Goal: Information Seeking & Learning: Learn about a topic

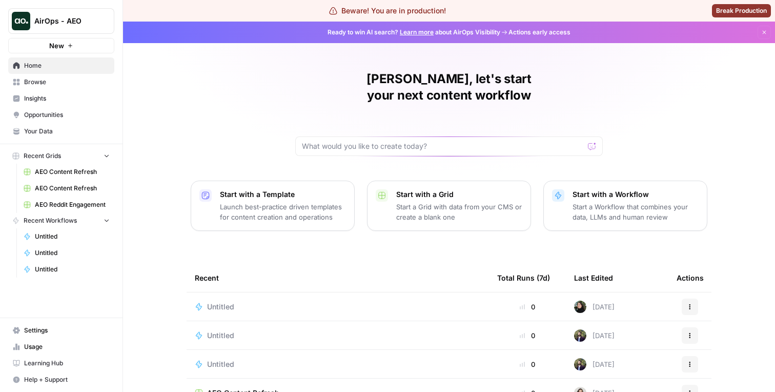
click at [69, 102] on span "Insights" at bounding box center [67, 98] width 86 height 9
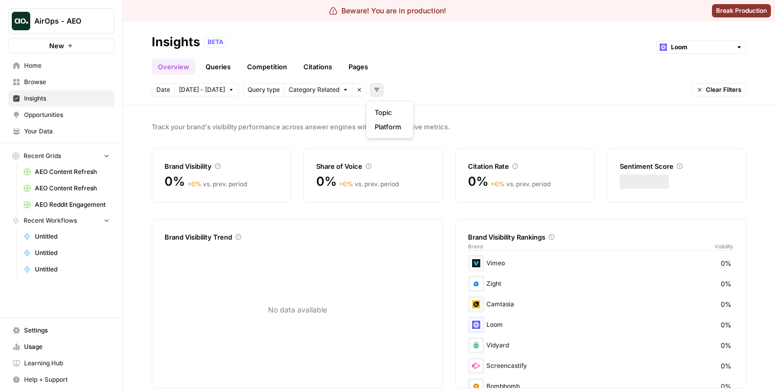
click at [374, 87] on icon "button" at bounding box center [377, 90] width 6 height 6
click at [385, 107] on span "Topic" at bounding box center [388, 112] width 27 height 10
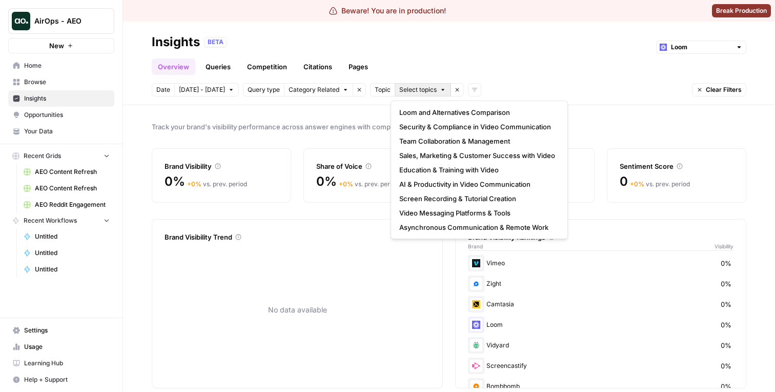
click at [407, 87] on span "Select topics" at bounding box center [417, 89] width 37 height 9
click at [418, 134] on button "Team Collaboration & Management" at bounding box center [479, 141] width 168 height 14
click at [442, 94] on button "Team Collaboration & Management" at bounding box center [455, 89] width 121 height 13
click at [449, 156] on span "Sales, Marketing & Customer Success with Video" at bounding box center [477, 155] width 156 height 10
click at [416, 94] on button "2 Topics" at bounding box center [416, 89] width 43 height 13
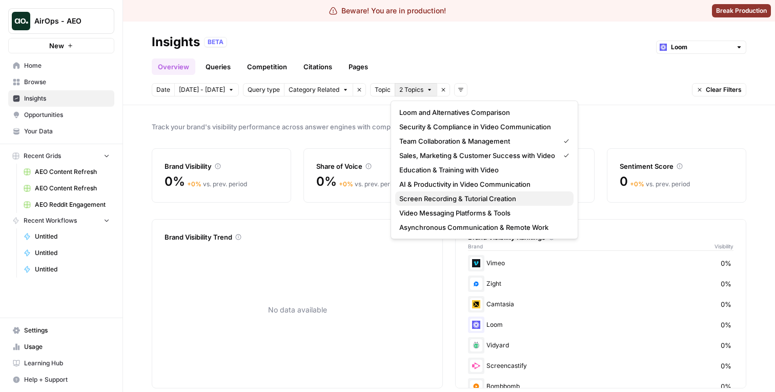
click at [438, 192] on button "Screen Recording & Tutorial Creation" at bounding box center [484, 198] width 178 height 14
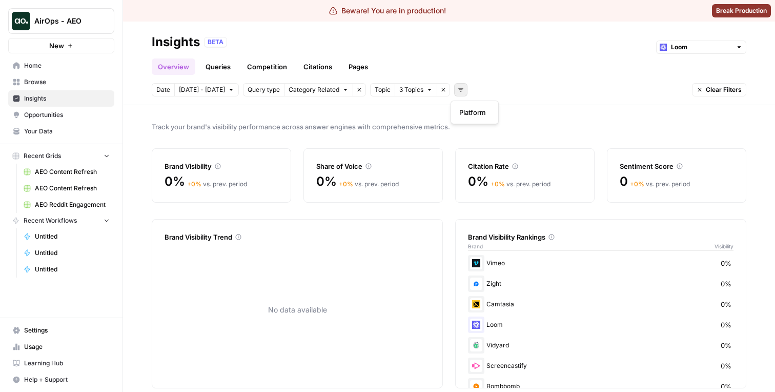
click at [454, 90] on button "Add filters" at bounding box center [460, 89] width 13 height 13
click at [77, 28] on button "AirOps - AEO" at bounding box center [61, 21] width 106 height 26
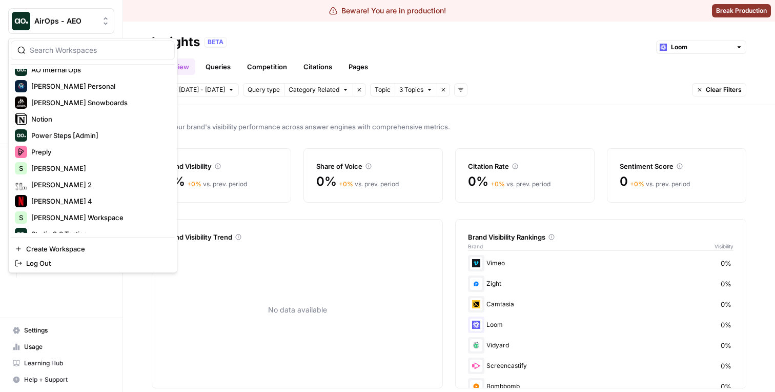
scroll to position [164, 0]
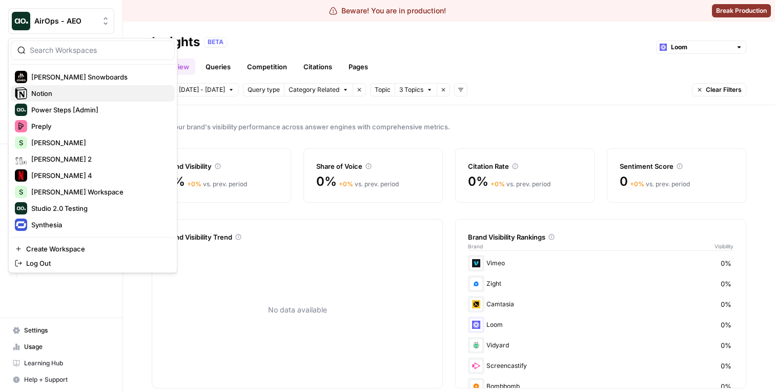
click at [84, 92] on span "Notion" at bounding box center [98, 93] width 135 height 10
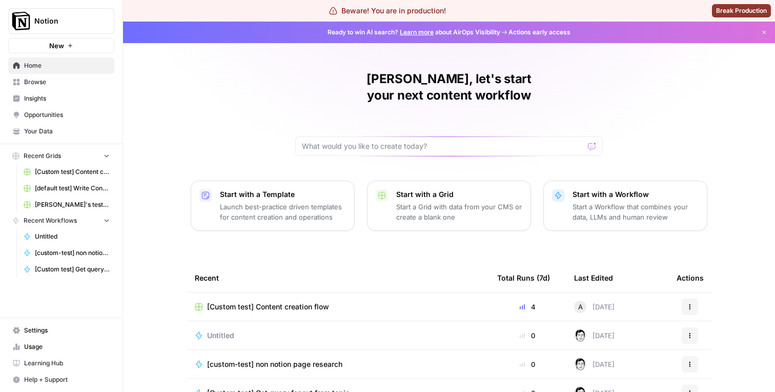
click at [76, 104] on link "Insights" at bounding box center [61, 98] width 106 height 16
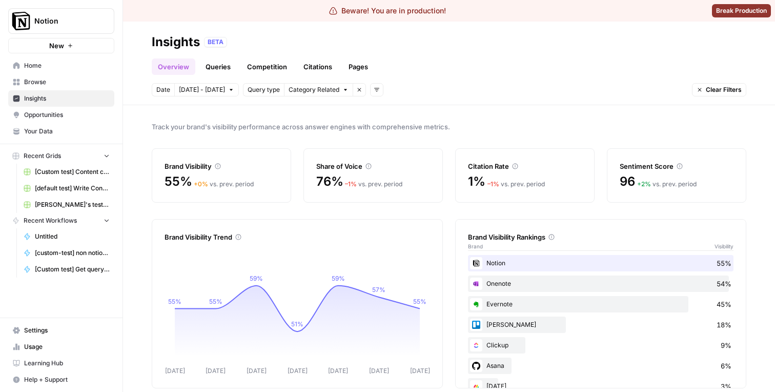
click at [371, 98] on header "Insights BETA Overview Queries Competition Citations Pages Date Sep 26 - Oct 2 …" at bounding box center [449, 64] width 652 height 84
click at [371, 97] on header "Insights BETA Overview Queries Competition Citations Pages Date Sep 26 - Oct 2 …" at bounding box center [449, 64] width 652 height 84
click at [371, 93] on button "Add filters" at bounding box center [376, 89] width 13 height 13
click at [385, 113] on span "Topic" at bounding box center [388, 112] width 27 height 10
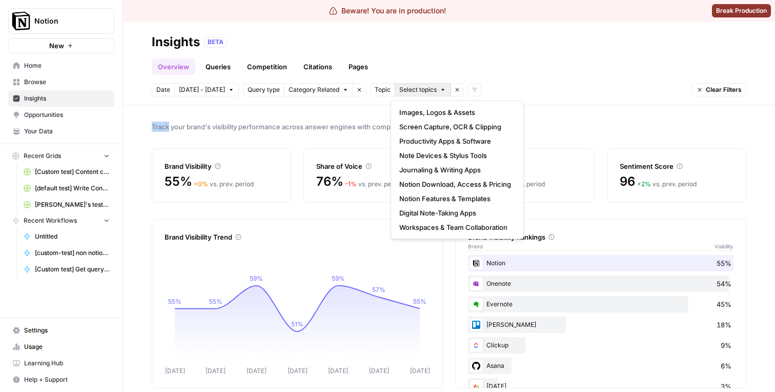
click at [435, 90] on button "Select topics" at bounding box center [423, 89] width 56 height 13
click at [428, 130] on span "Screen Capture, OCR & Clipping" at bounding box center [455, 126] width 112 height 10
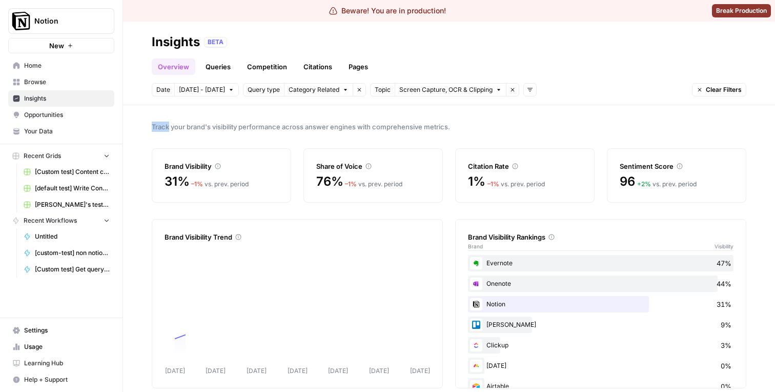
click at [425, 86] on span "Screen Capture, OCR & Clipping" at bounding box center [445, 89] width 93 height 9
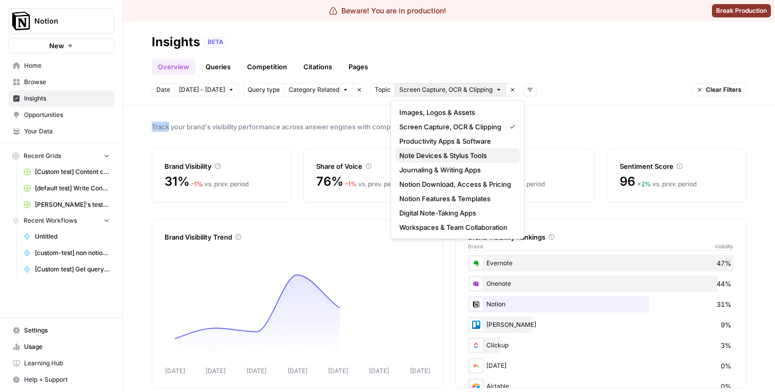
click at [424, 161] on button "Note Devices & Stylus Tools" at bounding box center [457, 155] width 125 height 14
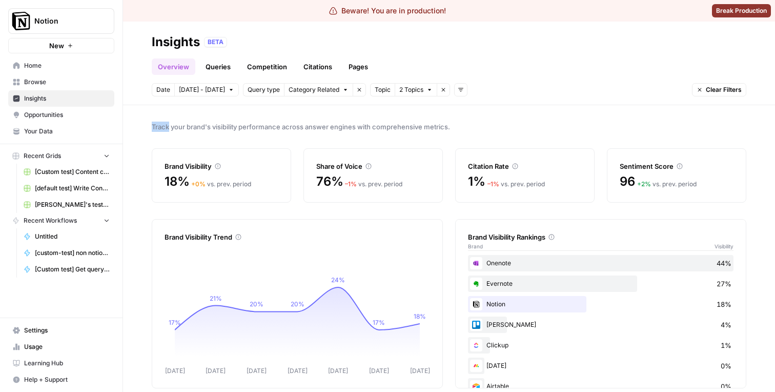
click at [98, 27] on button "Notion" at bounding box center [61, 21] width 106 height 26
click at [106, 25] on icon "Workspace: Notion" at bounding box center [105, 21] width 10 height 10
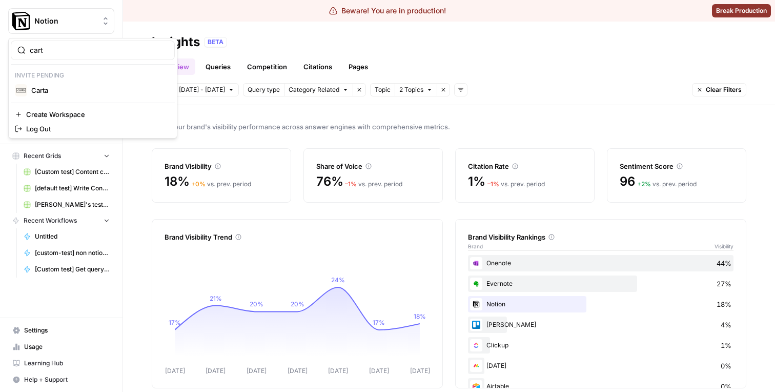
type input "cart"
click at [75, 88] on span "Carta" at bounding box center [98, 90] width 135 height 10
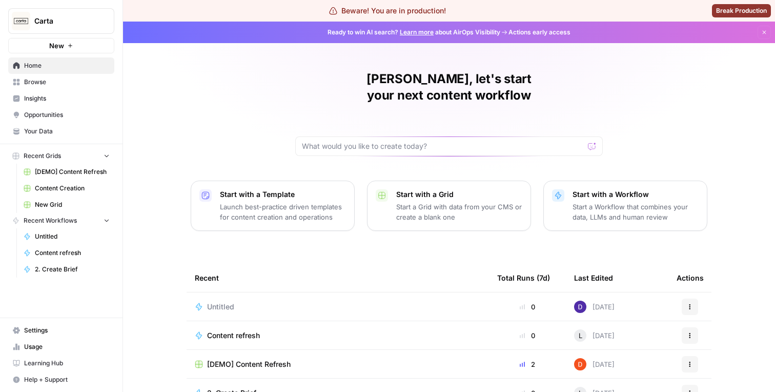
click at [56, 102] on span "Insights" at bounding box center [67, 98] width 86 height 9
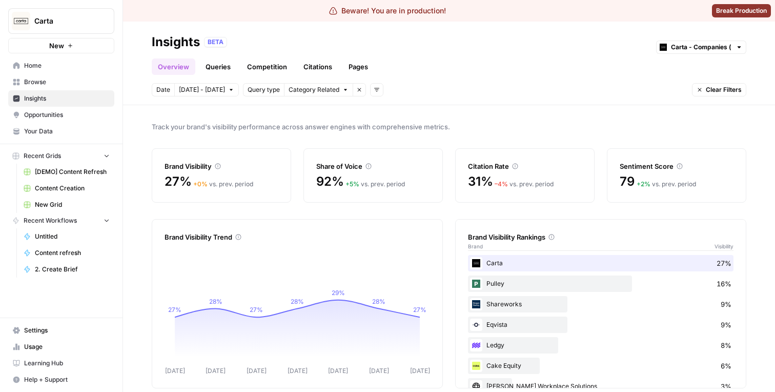
click at [373, 93] on button "Add filters" at bounding box center [376, 89] width 13 height 13
click at [384, 112] on span "Topic" at bounding box center [388, 112] width 27 height 10
click at [417, 91] on span "Select topics" at bounding box center [417, 89] width 37 height 9
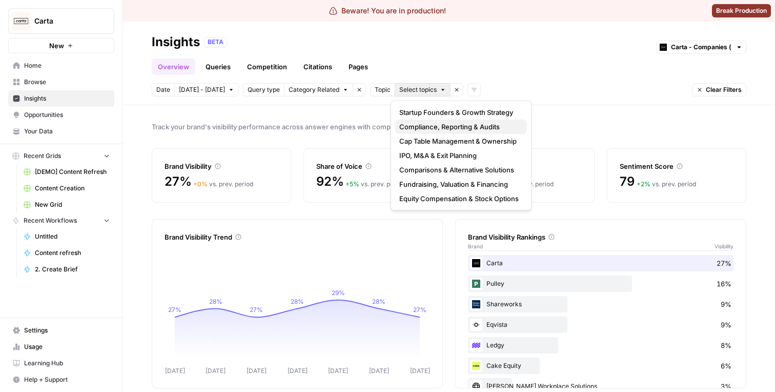
click at [417, 128] on span "Compliance, Reporting & Audits" at bounding box center [458, 126] width 119 height 10
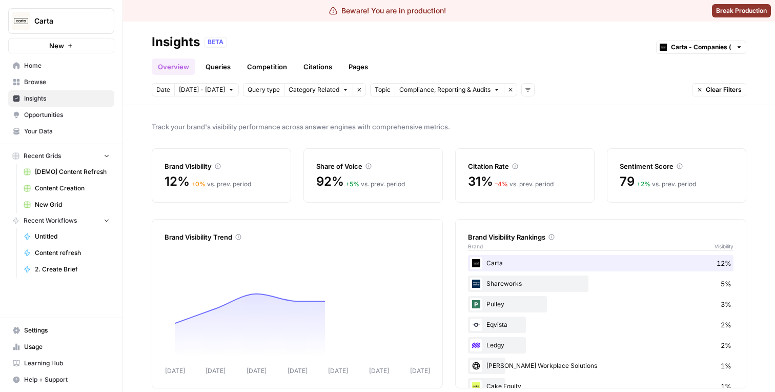
click at [435, 88] on span "Compliance, Reporting & Audits" at bounding box center [444, 89] width 91 height 9
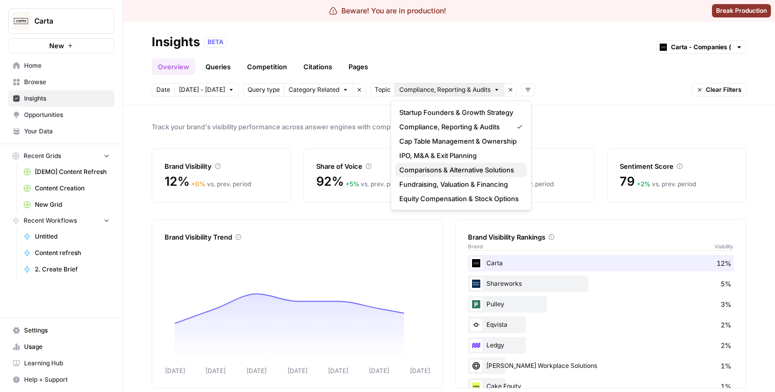
click at [446, 167] on span "Comparisons & Alternative Solutions" at bounding box center [458, 169] width 119 height 10
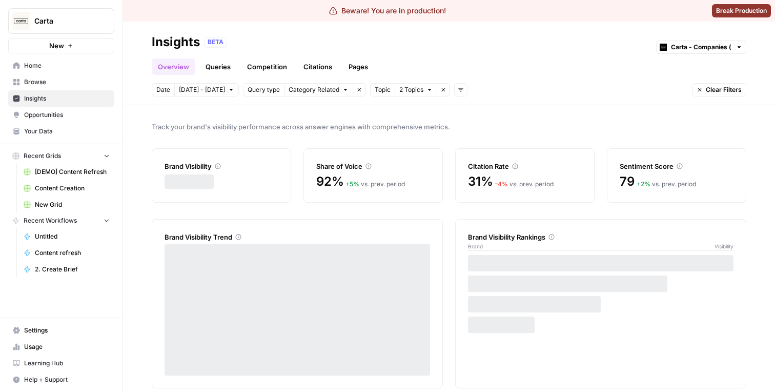
click at [413, 88] on span "2 Topics" at bounding box center [411, 89] width 24 height 9
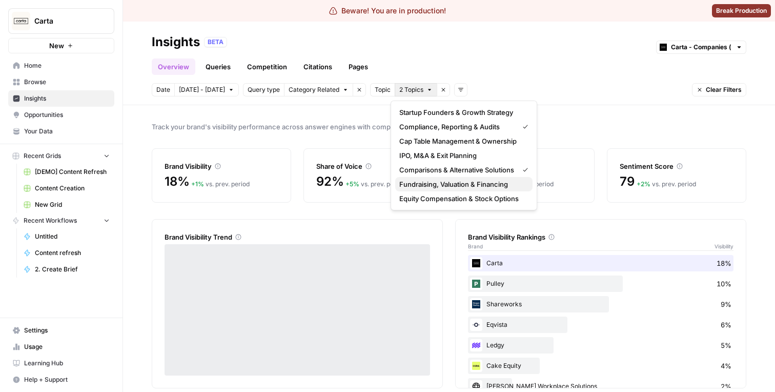
click at [453, 183] on span "Fundraising, Valuation & Financing" at bounding box center [461, 184] width 125 height 10
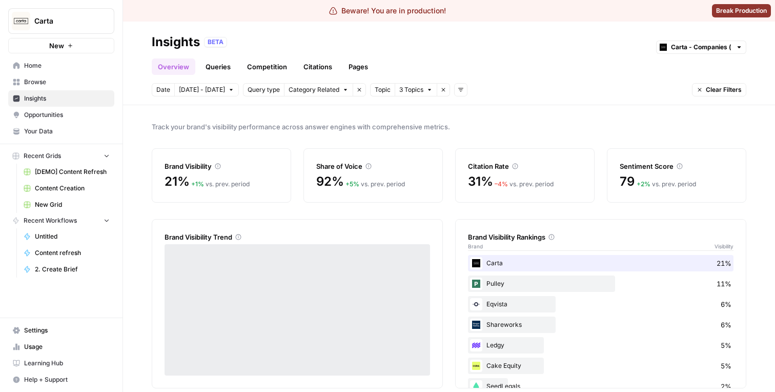
click at [429, 88] on button "3 Topics" at bounding box center [416, 89] width 43 height 13
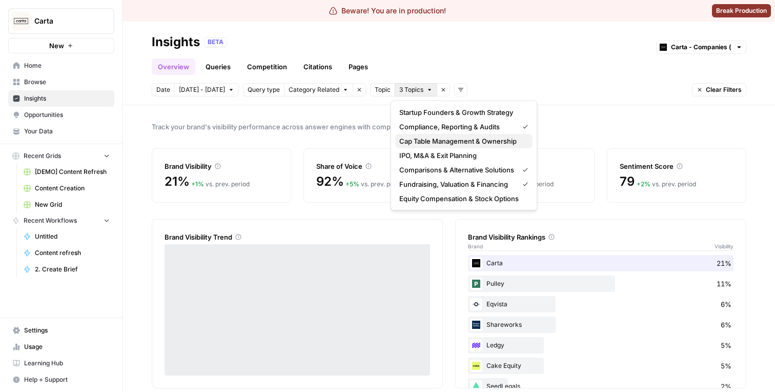
click at [449, 146] on span "Cap Table Management & Ownership" at bounding box center [461, 141] width 125 height 10
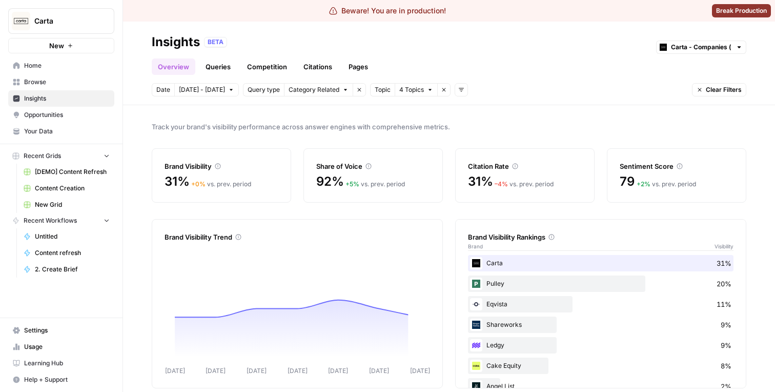
click at [458, 87] on icon "button" at bounding box center [461, 90] width 6 height 6
click at [470, 110] on span "Platform" at bounding box center [473, 112] width 27 height 10
click at [479, 95] on div "Platform" at bounding box center [472, 89] width 34 height 13
click at [502, 95] on button "Select platform" at bounding box center [519, 89] width 63 height 13
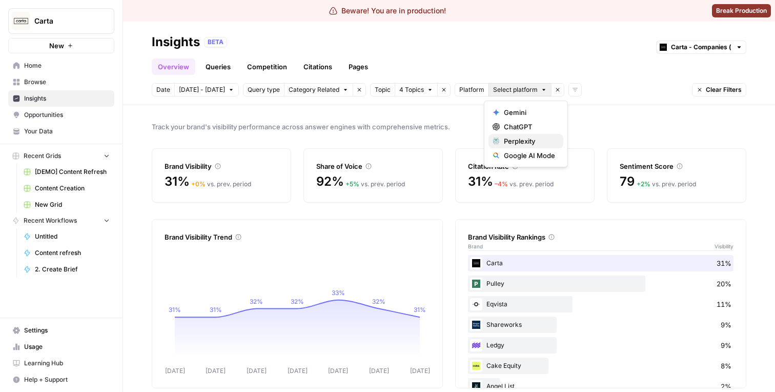
click at [511, 134] on button "Perplexity" at bounding box center [525, 141] width 75 height 14
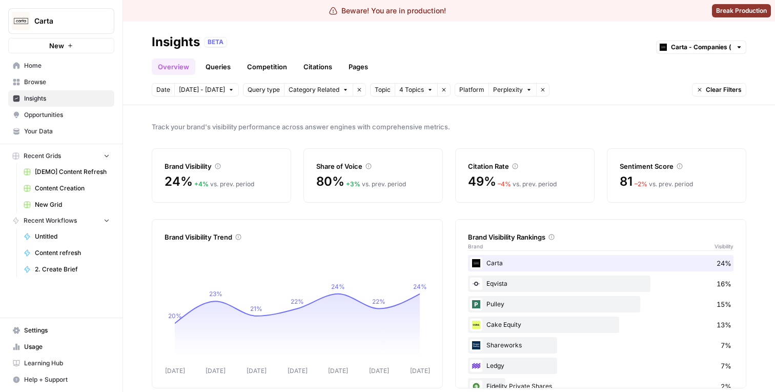
click at [703, 87] on button "Clear Filters" at bounding box center [719, 89] width 54 height 13
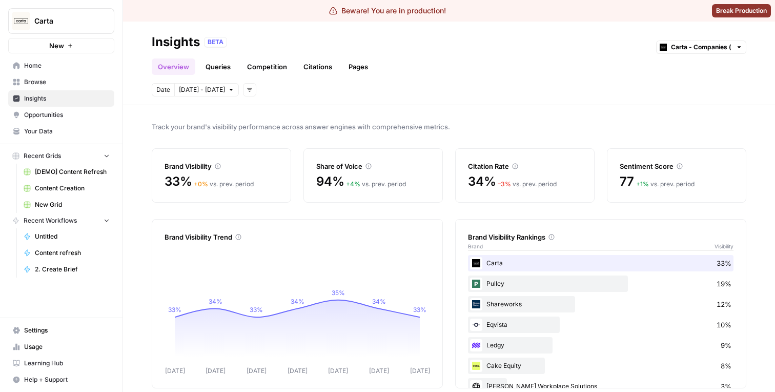
click at [254, 93] on div "Date [DATE] - [DATE] Add filters" at bounding box center [449, 89] width 594 height 13
click at [248, 93] on button "Add filters" at bounding box center [249, 89] width 13 height 13
click at [272, 116] on span "Topic" at bounding box center [266, 112] width 36 height 10
click at [300, 94] on span "Select topics" at bounding box center [290, 89] width 37 height 9
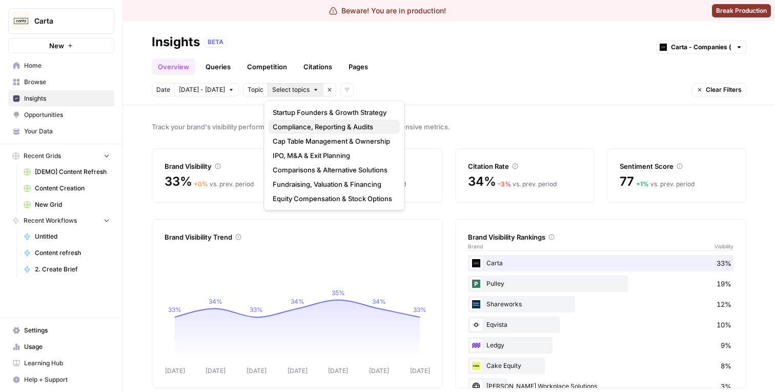
click at [300, 132] on button "Compliance, Reporting & Audits" at bounding box center [335, 126] width 132 height 14
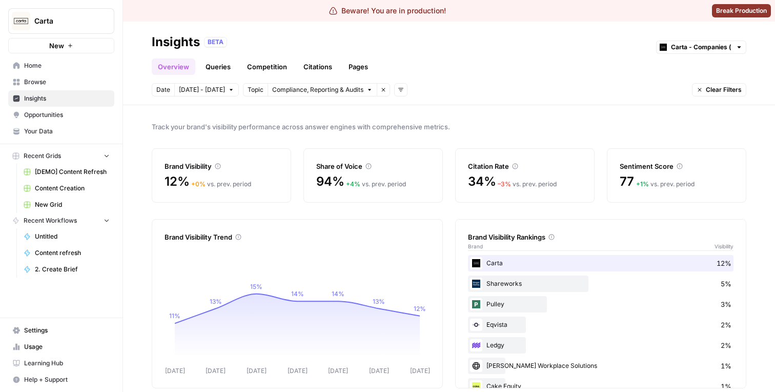
click at [416, 51] on div "Overview Queries Competition Citations Pages" at bounding box center [449, 62] width 594 height 25
click at [689, 42] on input "text" at bounding box center [701, 47] width 60 height 10
click at [683, 81] on span "Carta - VC & PE (fund admin)" at bounding box center [704, 84] width 57 height 10
type input "Carta - VC & PE (fund admin)"
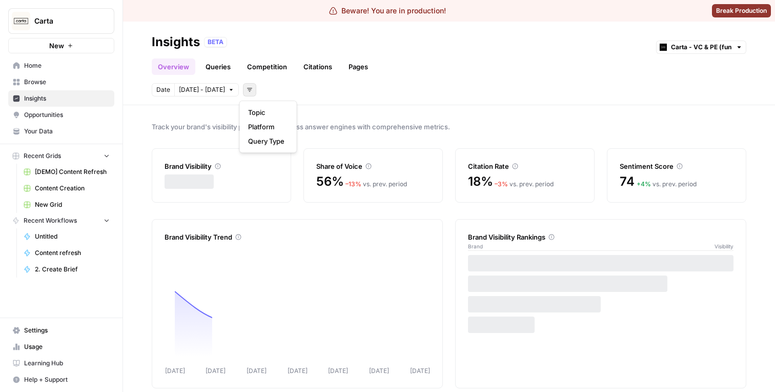
click at [246, 87] on icon "button" at bounding box center [249, 90] width 6 height 6
click at [268, 109] on span "Topic" at bounding box center [266, 112] width 36 height 10
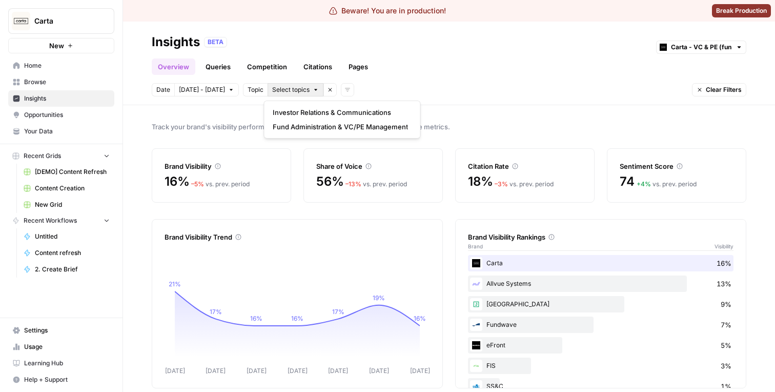
click at [311, 86] on button "Select topics" at bounding box center [295, 89] width 56 height 13
click at [327, 114] on span "Investor Relations & Communications" at bounding box center [340, 112] width 135 height 10
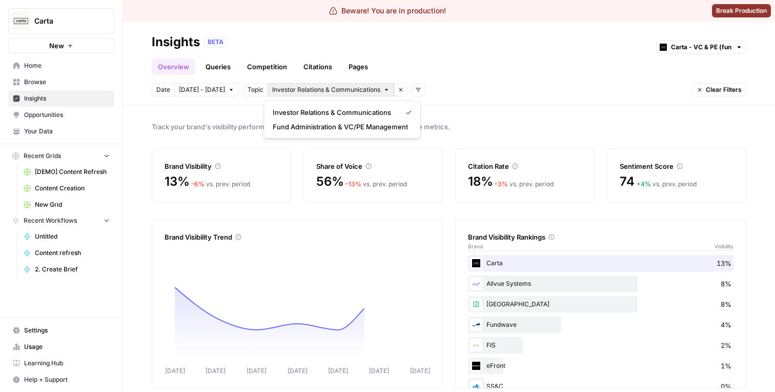
click at [349, 90] on span "Investor Relations & Communications" at bounding box center [326, 89] width 108 height 9
click at [343, 125] on span "Fund Administration & VC/PE Management" at bounding box center [340, 126] width 135 height 10
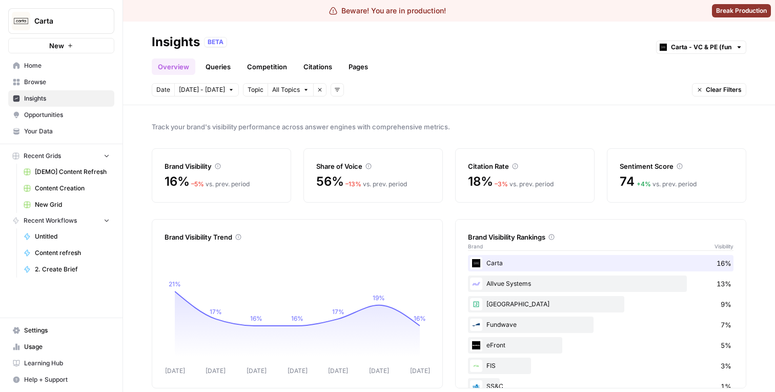
click at [252, 91] on span "Topic" at bounding box center [256, 89] width 16 height 9
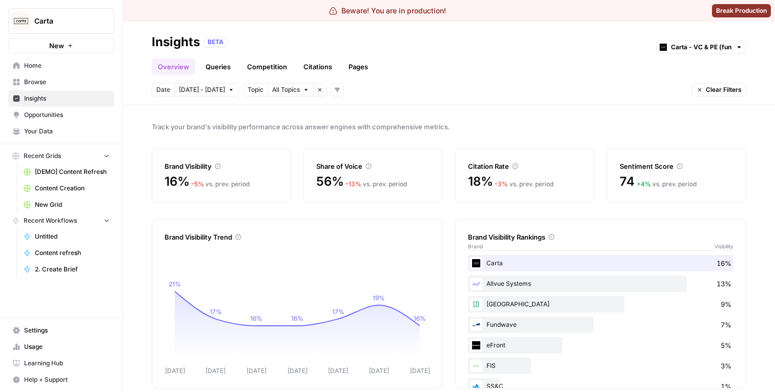
click at [252, 91] on span "Topic" at bounding box center [256, 89] width 16 height 9
click at [303, 92] on icon "button" at bounding box center [306, 90] width 6 height 6
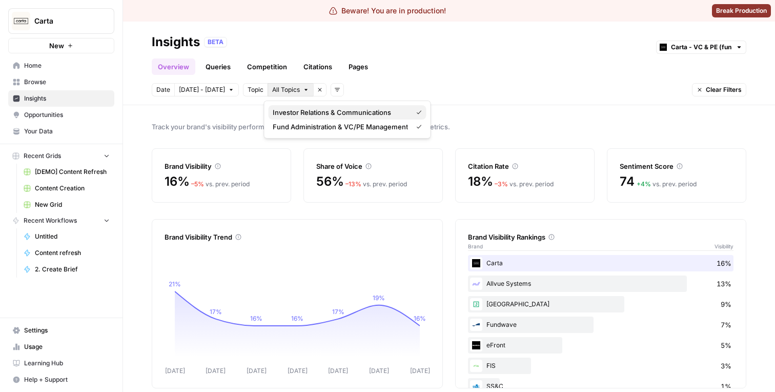
click at [320, 113] on span "Investor Relations & Communications" at bounding box center [340, 112] width 135 height 10
